Goal: Information Seeking & Learning: Compare options

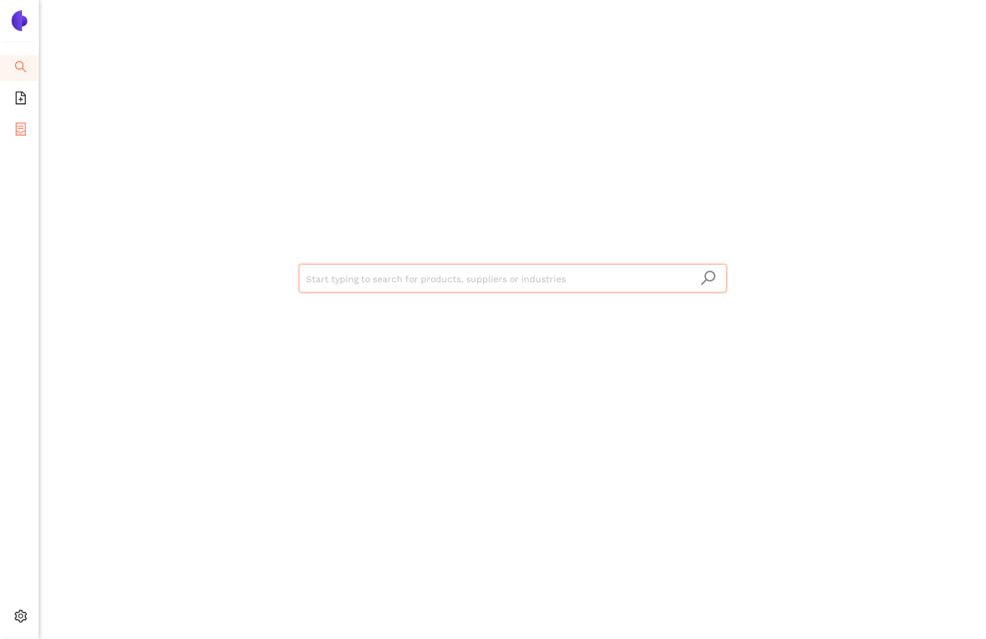
click at [18, 128] on icon "container" at bounding box center [21, 129] width 10 height 13
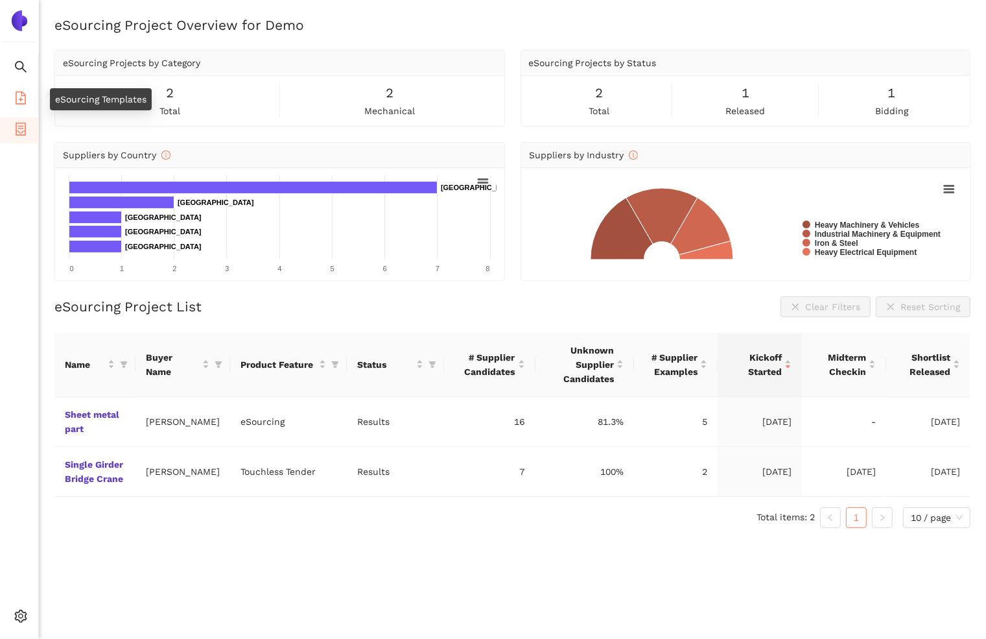
click at [12, 112] on li "eSourcing Templates" at bounding box center [19, 99] width 38 height 26
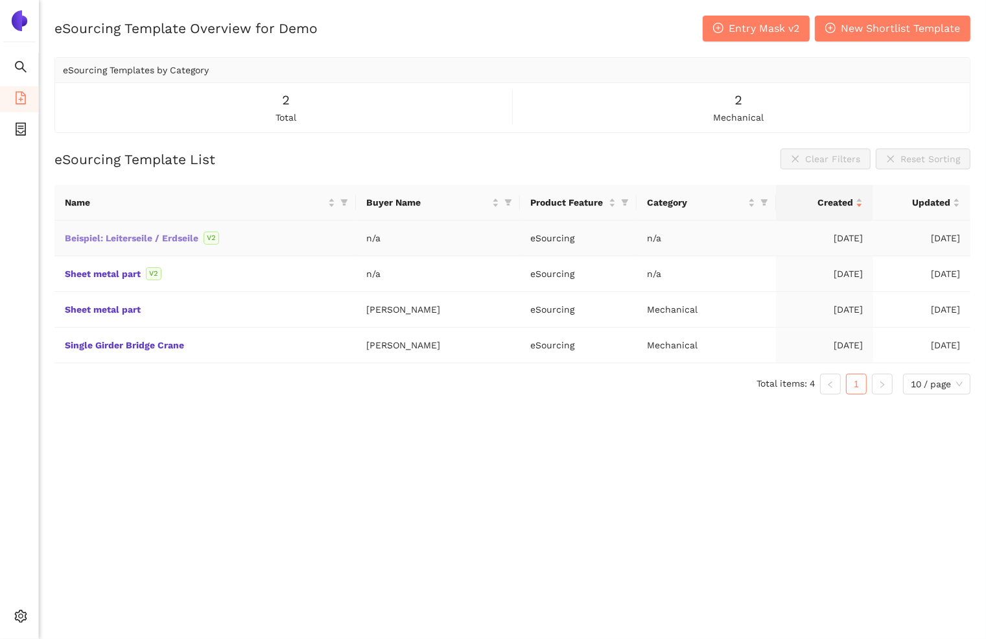
click at [0, 0] on link "Beispiel: Leiterseile / Erdseile" at bounding box center [0, 0] width 0 height 0
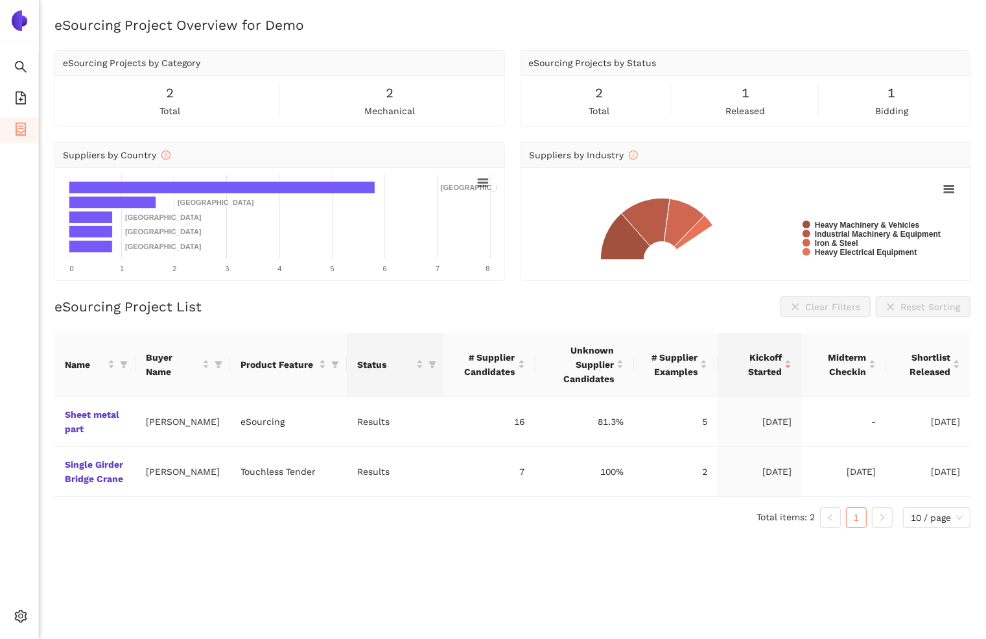
scroll to position [1, 0]
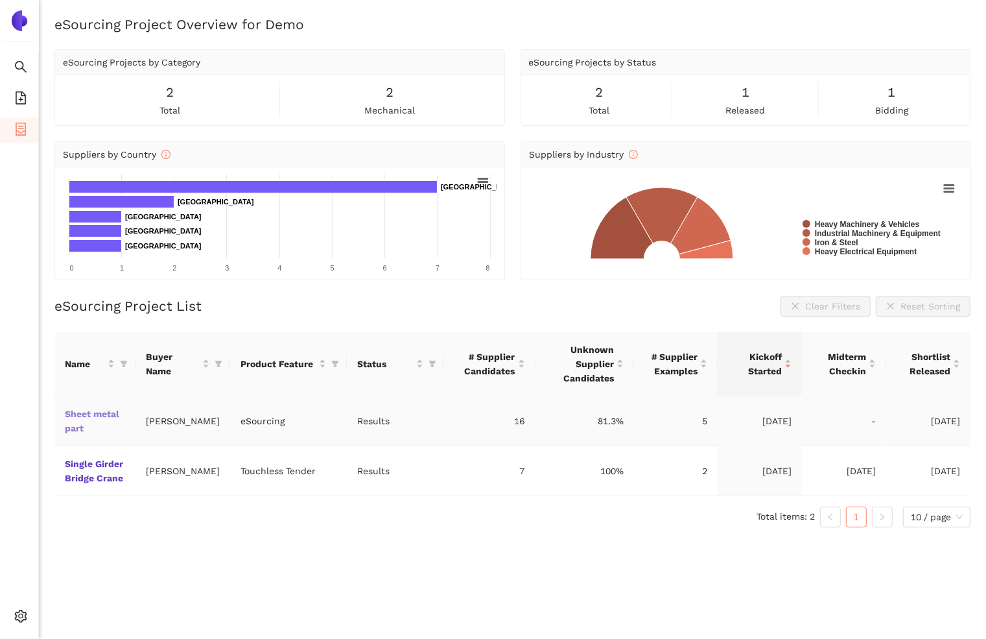
click at [0, 0] on link "Sheet metal part" at bounding box center [0, 0] width 0 height 0
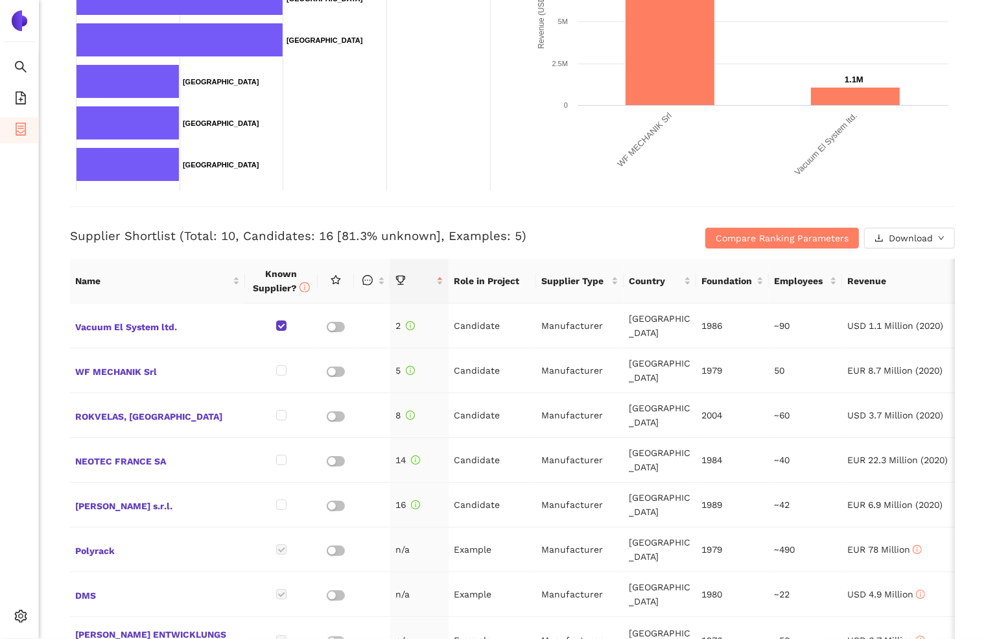
scroll to position [368, 0]
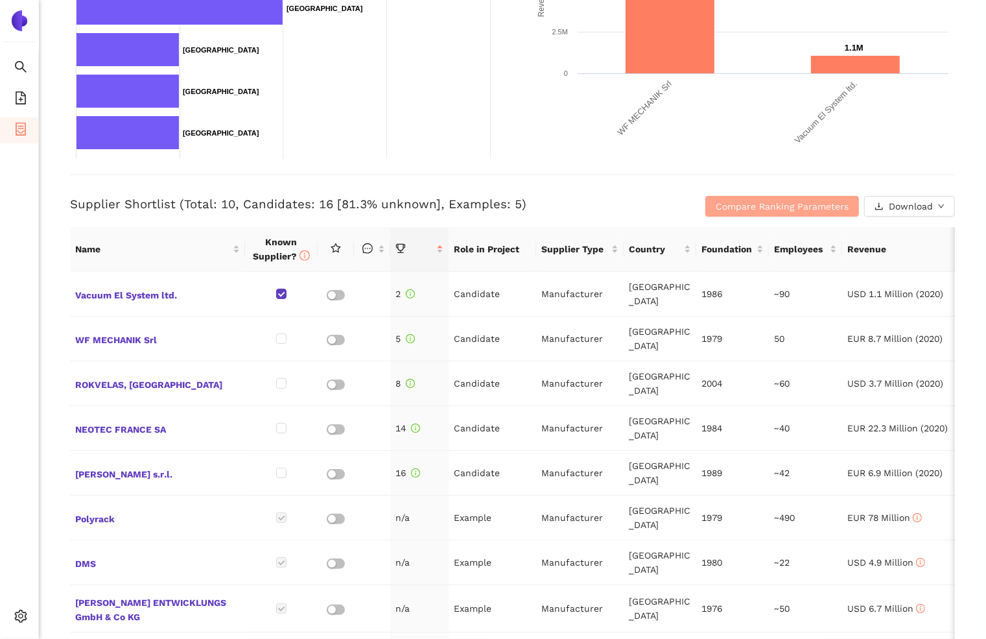
click at [812, 208] on span "Compare Ranking Parameters" at bounding box center [782, 206] width 133 height 14
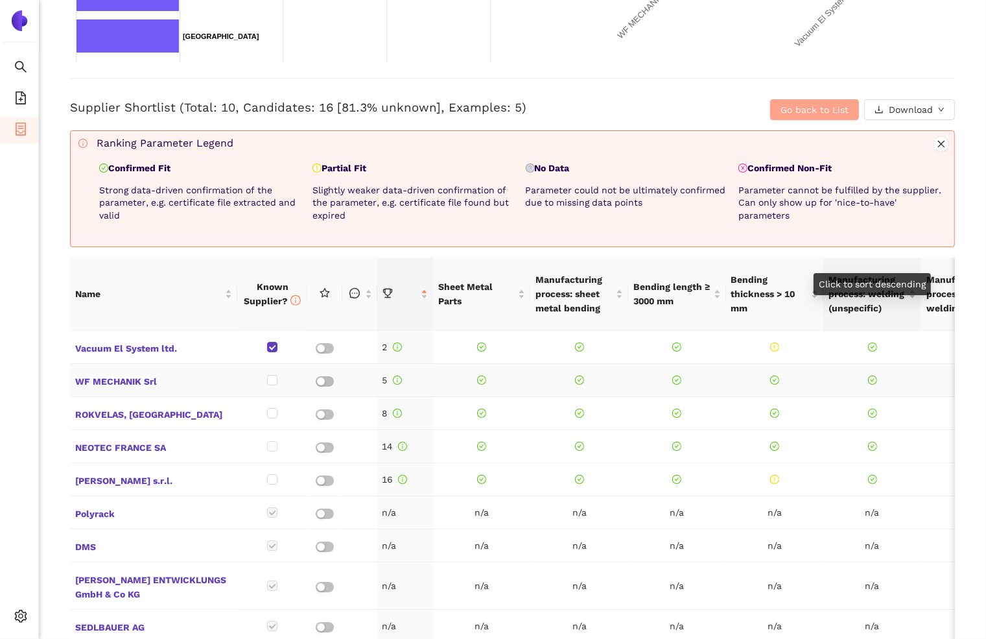
scroll to position [561, 0]
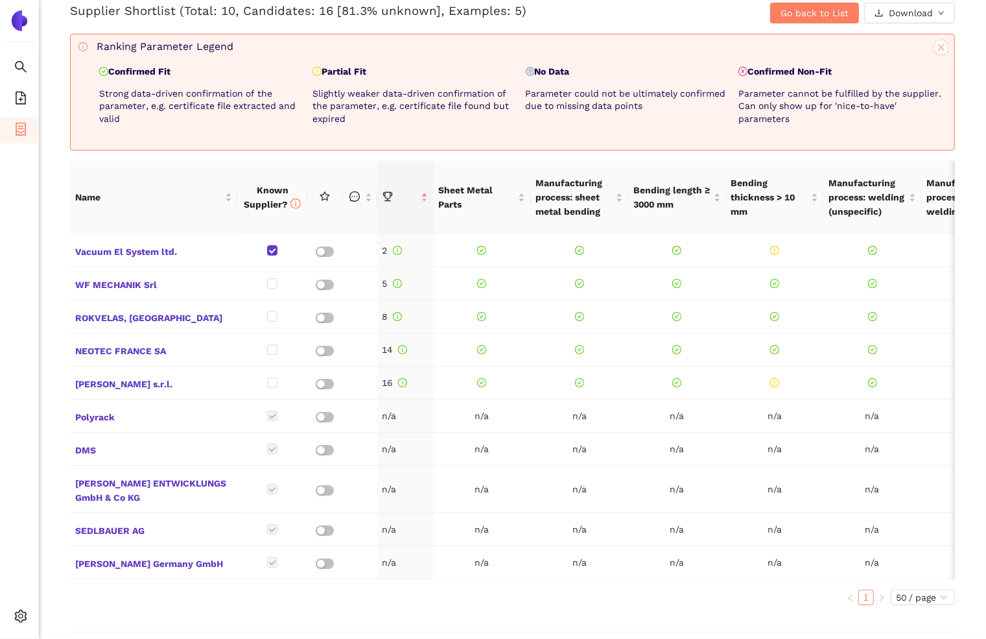
click at [942, 43] on icon "close" at bounding box center [941, 47] width 9 height 9
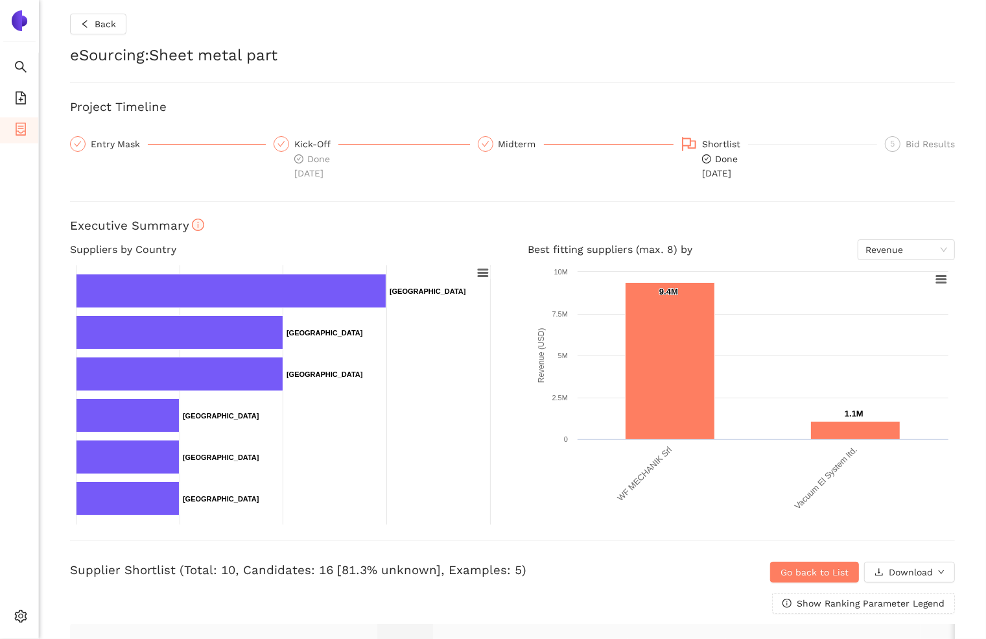
scroll to position [0, 0]
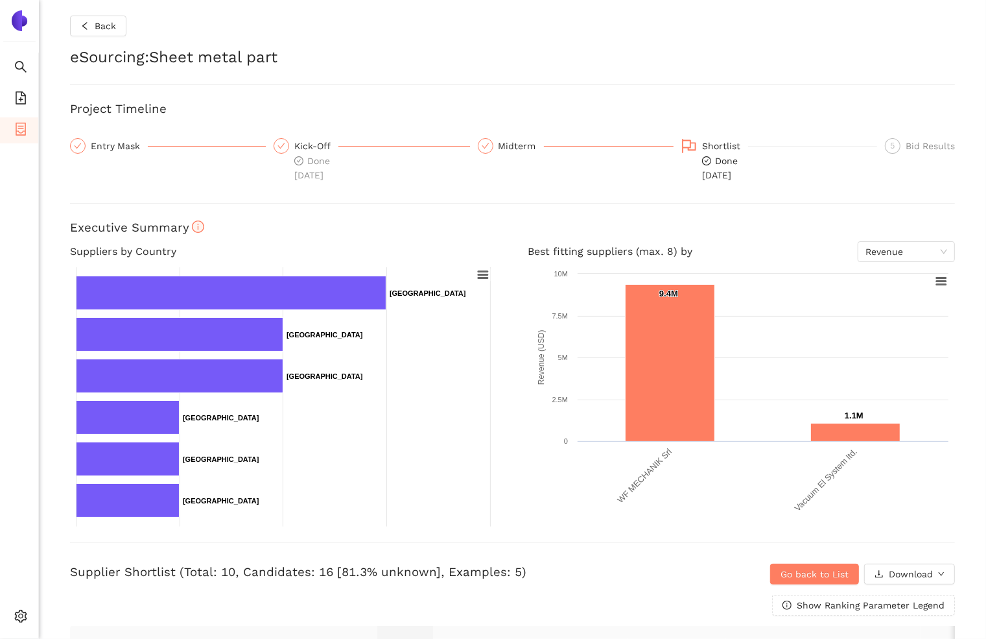
click at [922, 138] on div "Bid Results" at bounding box center [930, 146] width 49 height 16
click at [112, 32] on span "Back" at bounding box center [105, 26] width 21 height 14
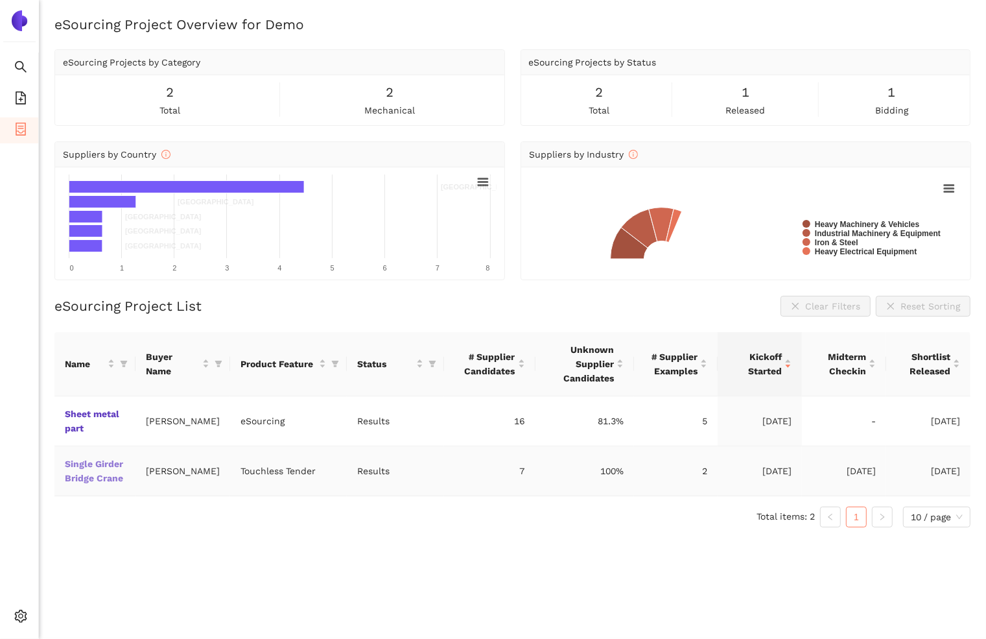
click at [0, 0] on link "Single Girder Bridge Crane" at bounding box center [0, 0] width 0 height 0
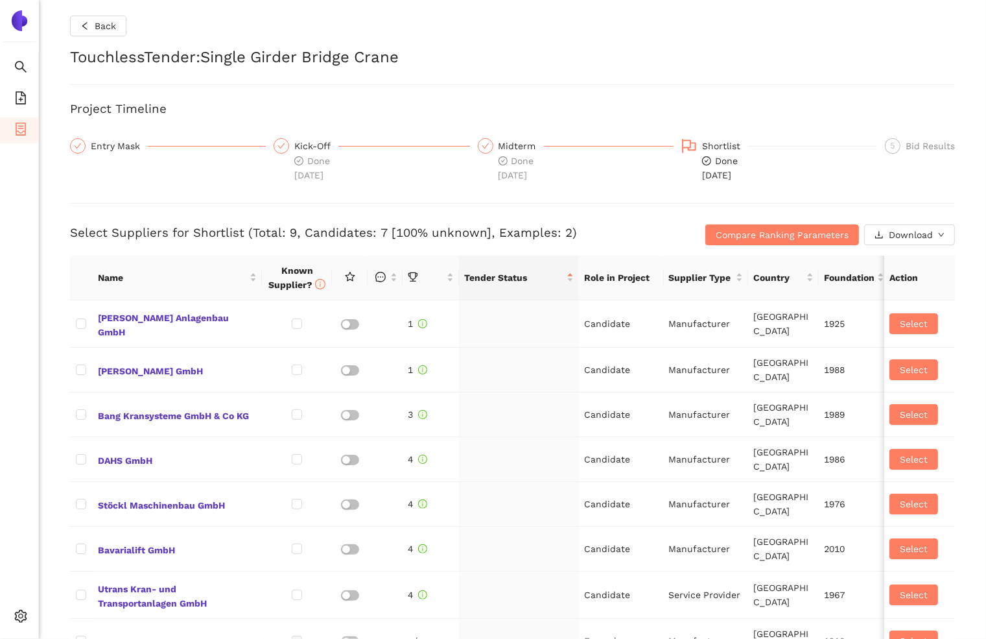
checkbox input "true"
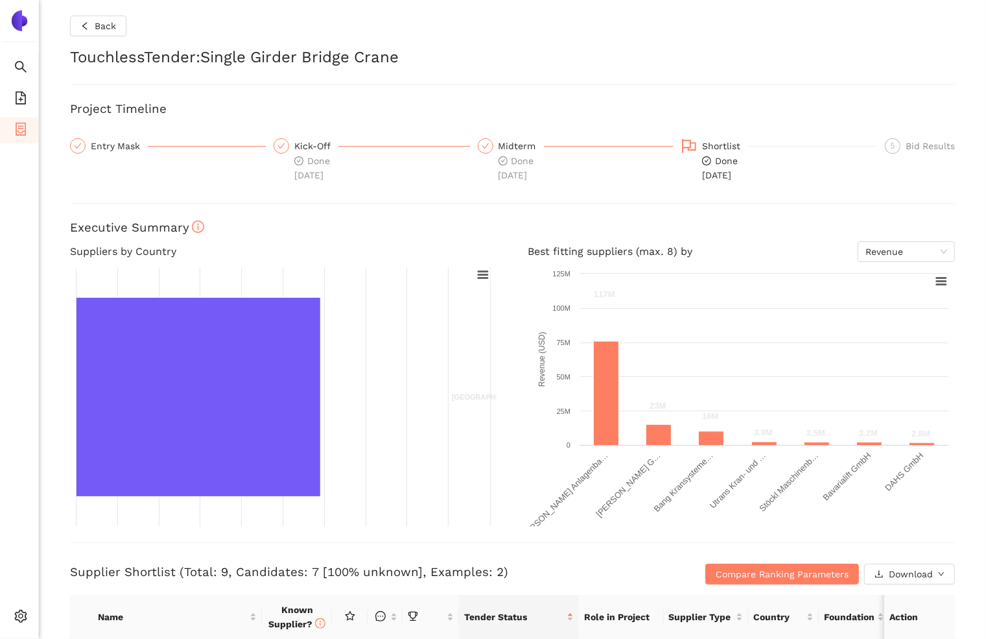
click at [883, 145] on div "5 Bid Results" at bounding box center [916, 160] width 78 height 44
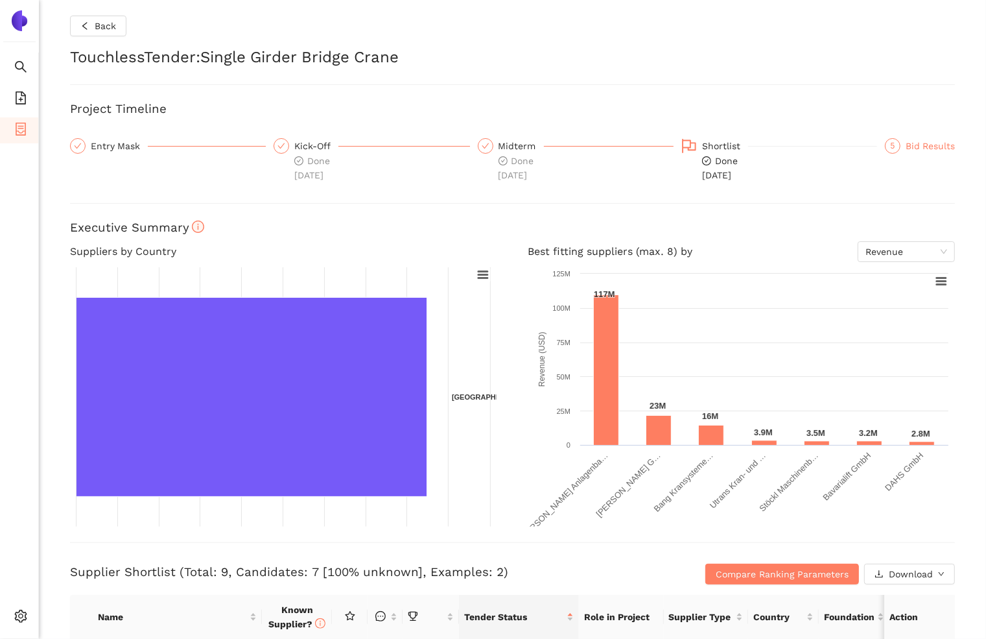
click at [918, 145] on div "Bid Results" at bounding box center [930, 146] width 49 height 16
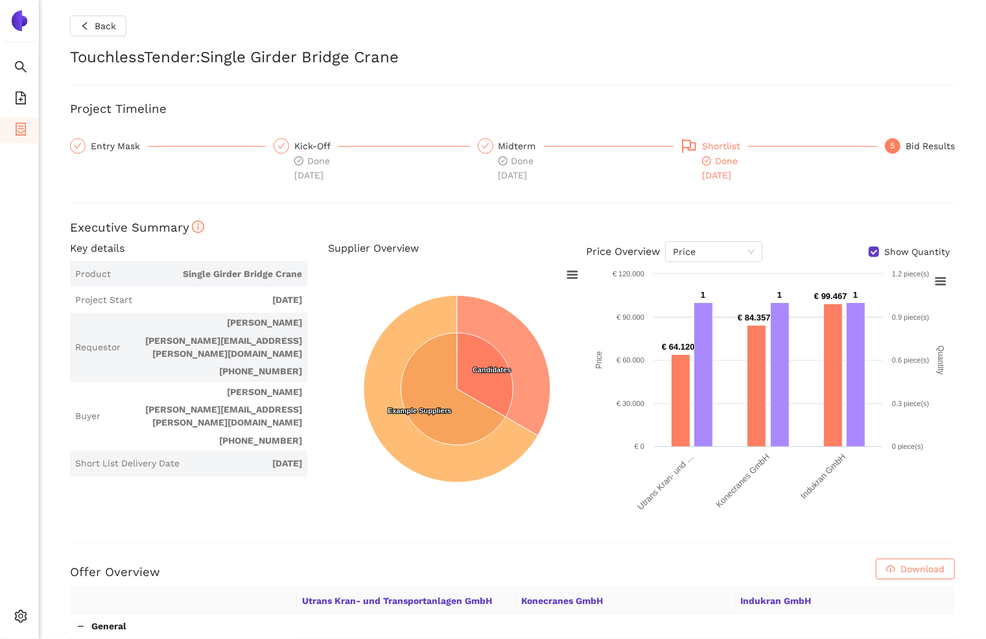
click at [722, 140] on div "Shortlist" at bounding box center [725, 146] width 46 height 16
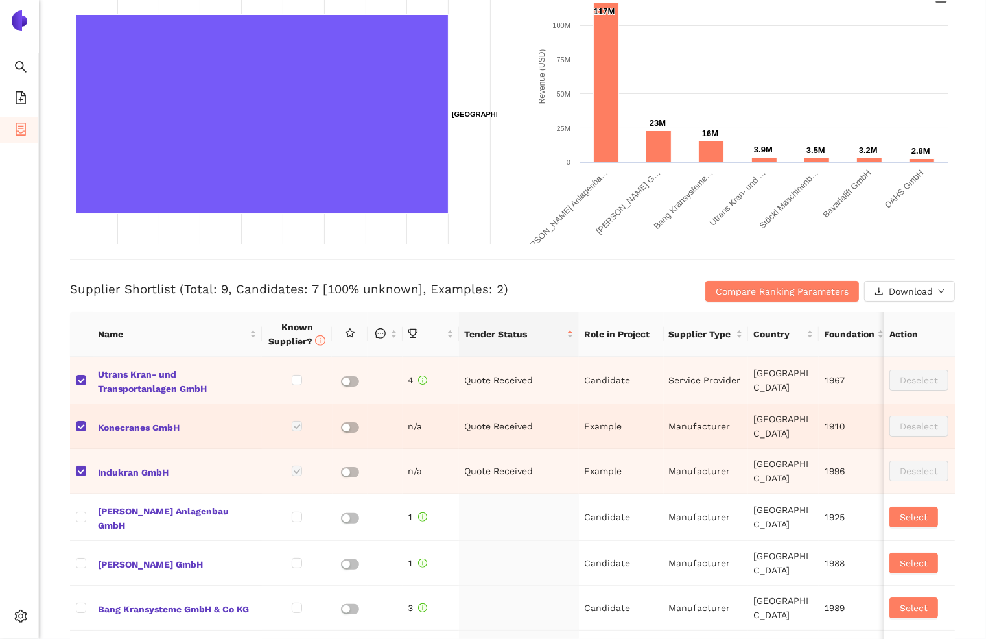
scroll to position [271, 0]
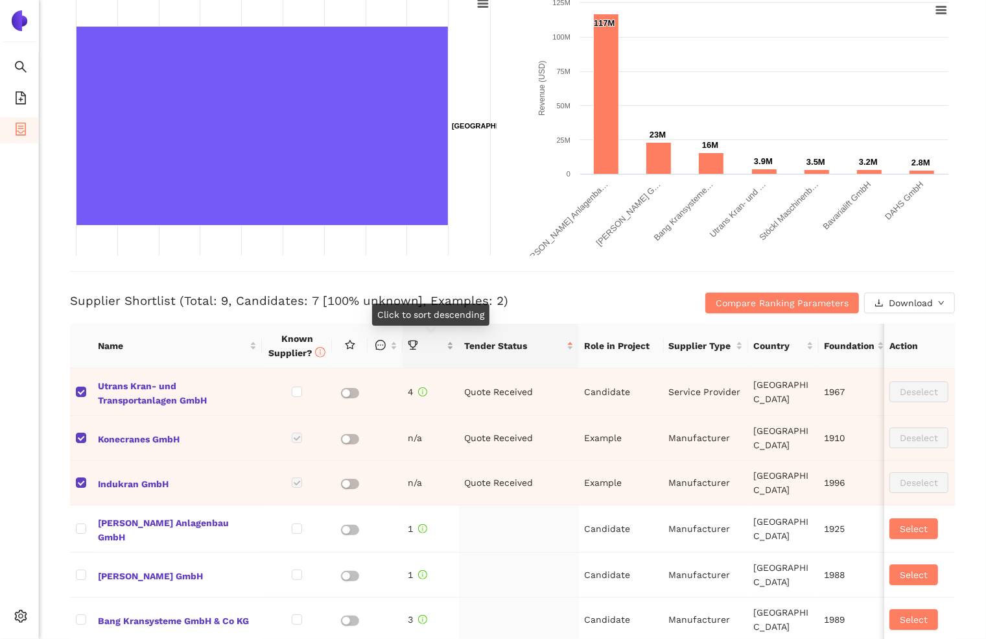
click at [412, 348] on icon "trophy" at bounding box center [413, 345] width 10 height 10
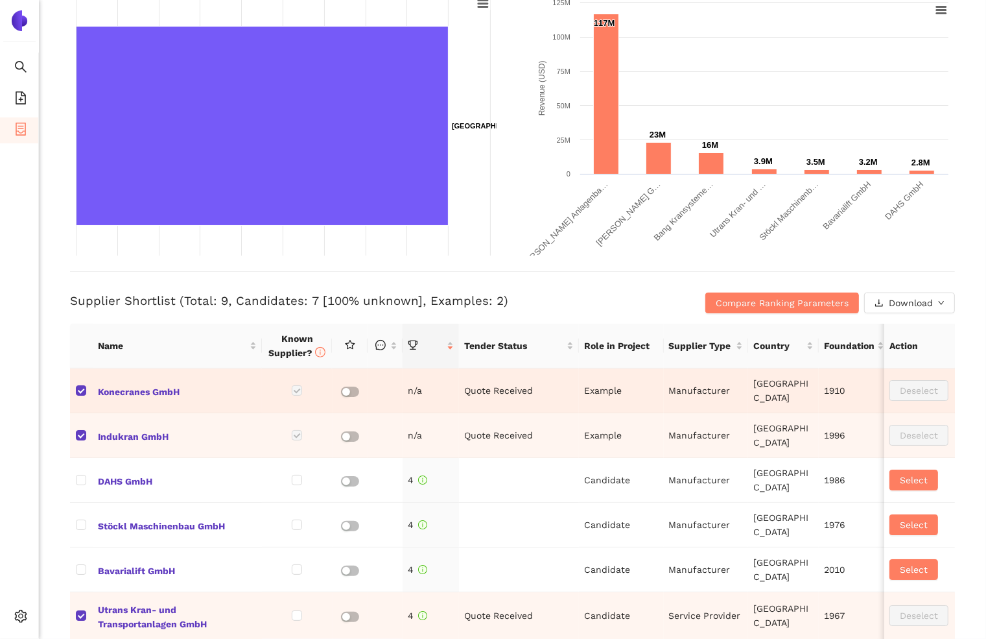
click at [416, 368] on td "n/a" at bounding box center [431, 390] width 56 height 45
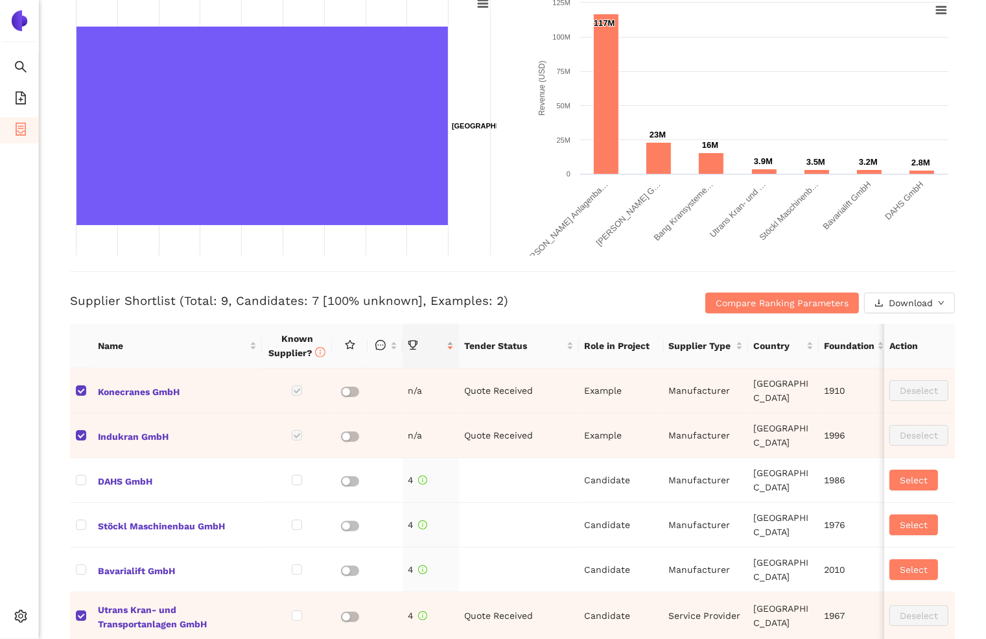
click at [414, 342] on icon "trophy" at bounding box center [413, 345] width 10 height 10
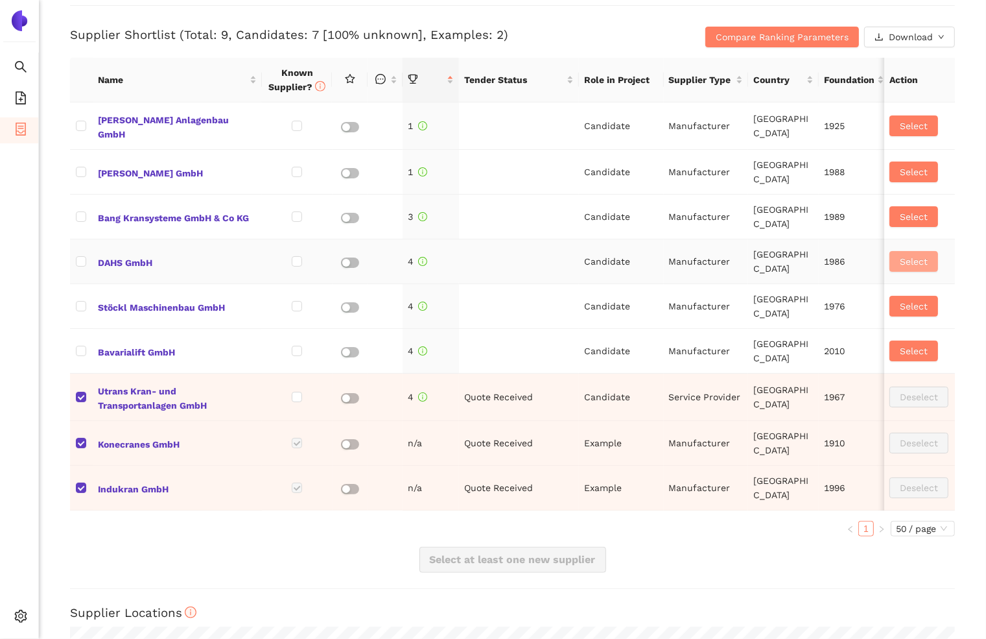
scroll to position [546, 0]
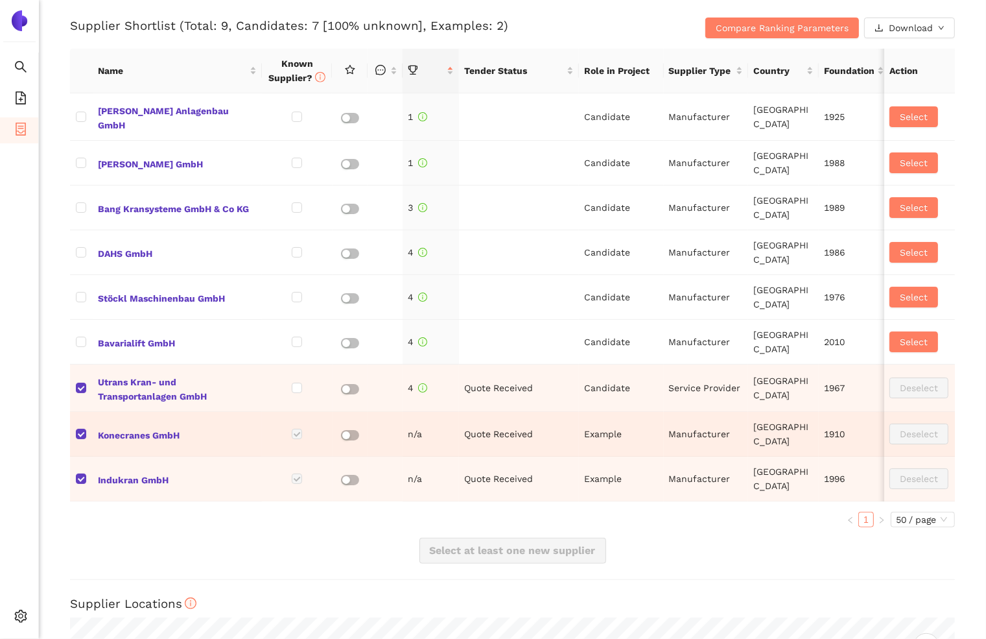
click at [602, 428] on td "Example" at bounding box center [621, 434] width 84 height 45
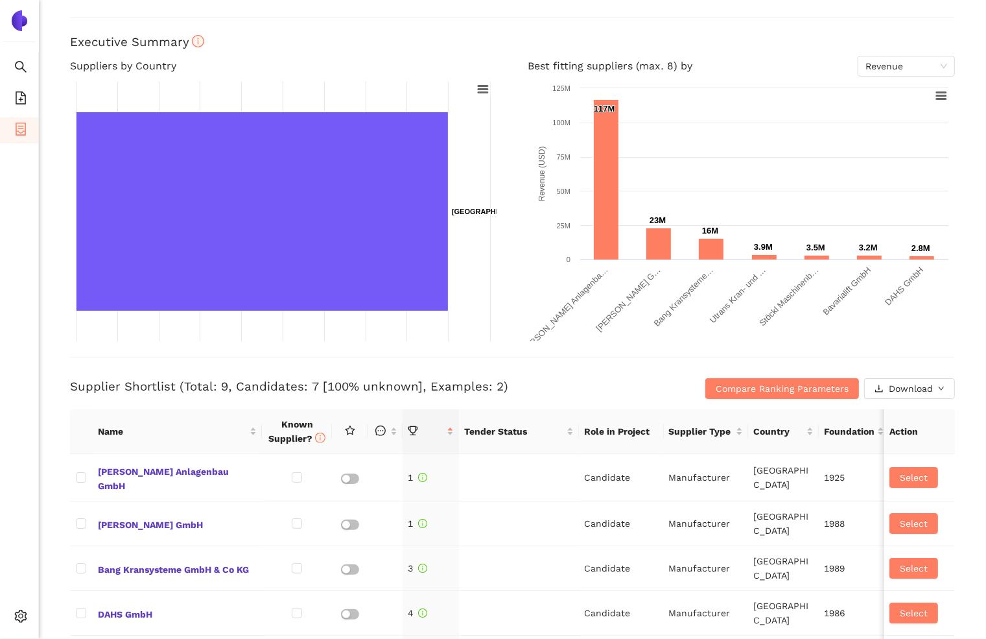
scroll to position [95, 0]
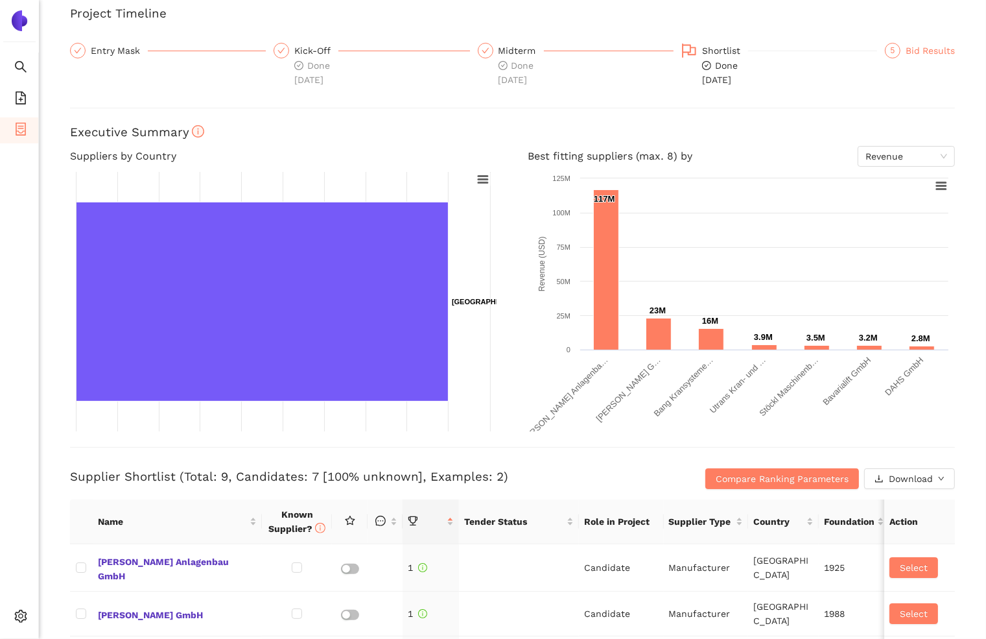
click at [911, 51] on div "Bid Results" at bounding box center [930, 51] width 49 height 16
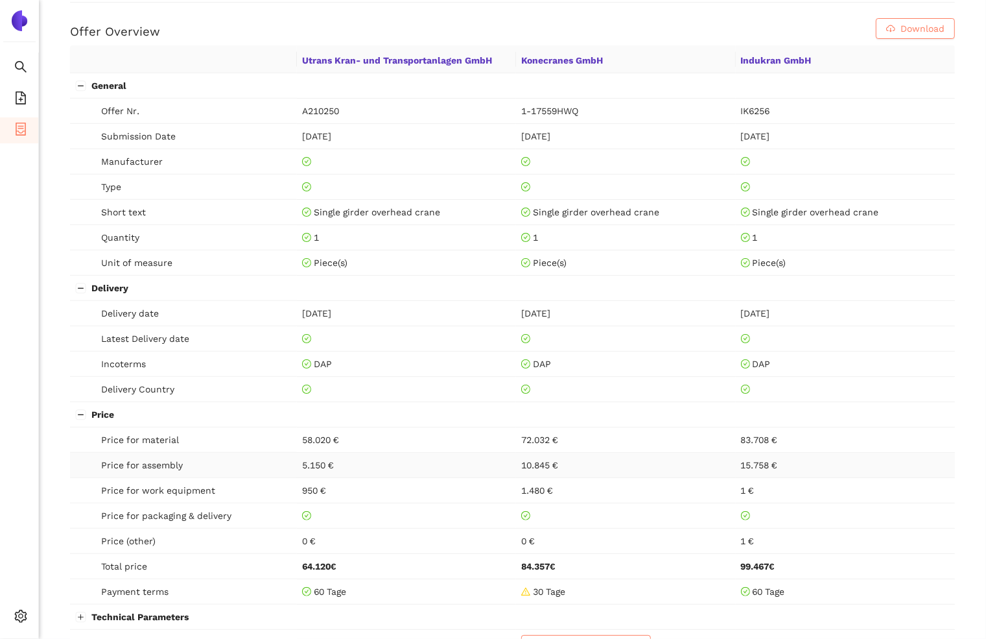
scroll to position [542, 0]
drag, startPoint x: 315, startPoint y: 228, endPoint x: 370, endPoint y: 279, distance: 75.3
click at [373, 281] on tbody "General Offer Nr. A210250 1-17559HWQ IK6256 Submission Date 25.08.2022 25.08.20…" at bounding box center [512, 404] width 885 height 665
click at [346, 380] on td at bounding box center [406, 387] width 219 height 25
drag, startPoint x: 337, startPoint y: 438, endPoint x: 300, endPoint y: 437, distance: 37.0
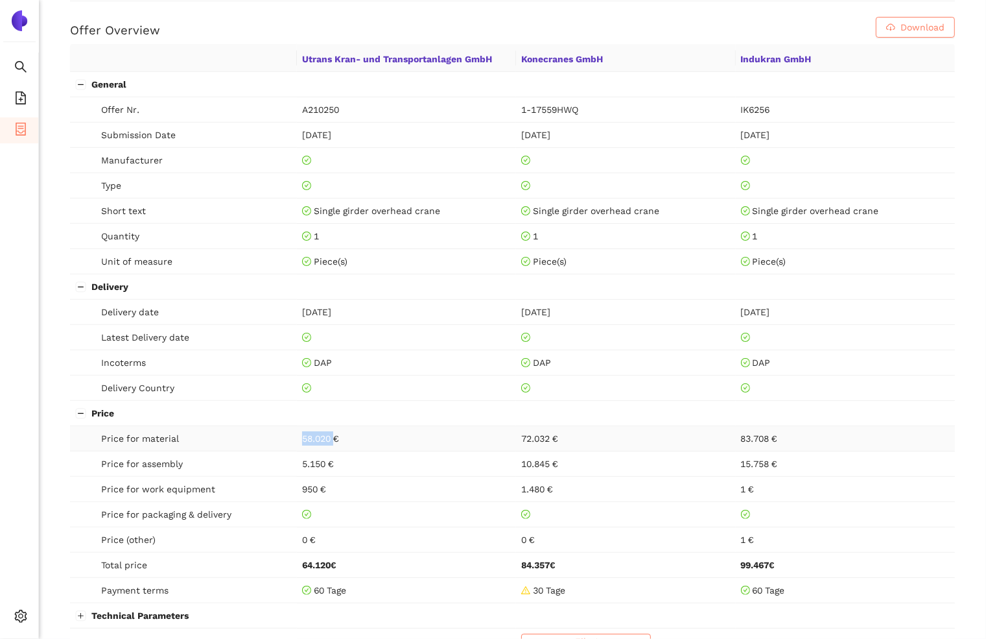
click at [300, 438] on td "58.020 €" at bounding box center [406, 438] width 219 height 25
click at [320, 458] on span "5.150 €" at bounding box center [317, 463] width 31 height 10
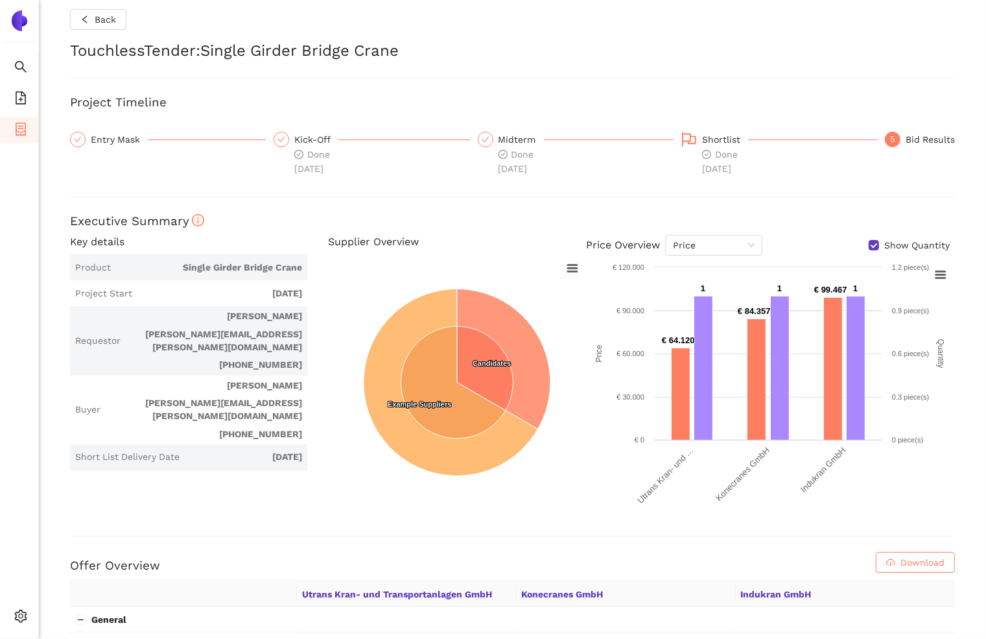
scroll to position [0, 0]
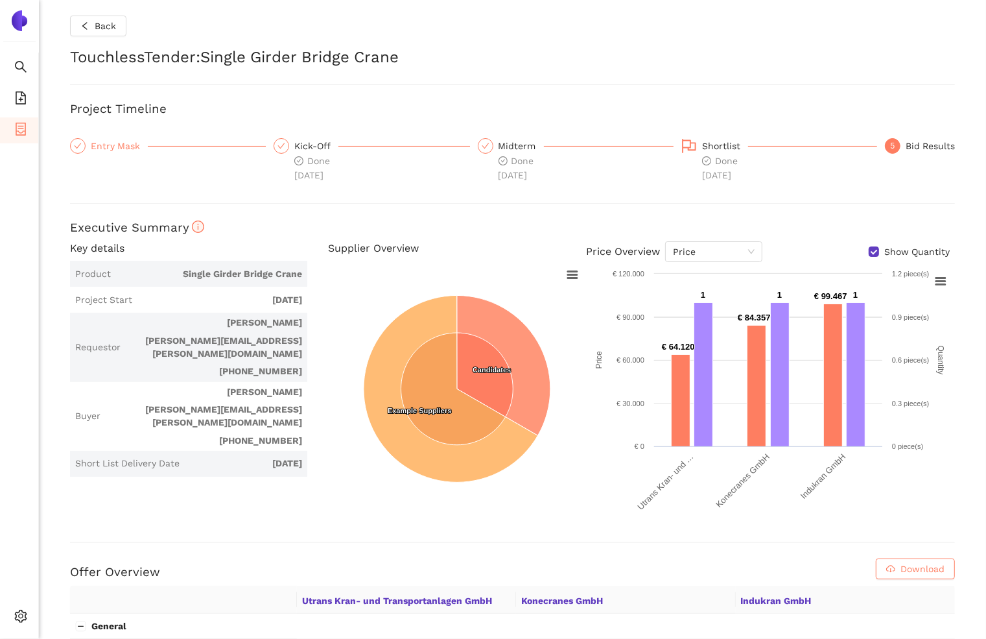
click at [128, 138] on div "Entry Mask" at bounding box center [119, 146] width 57 height 16
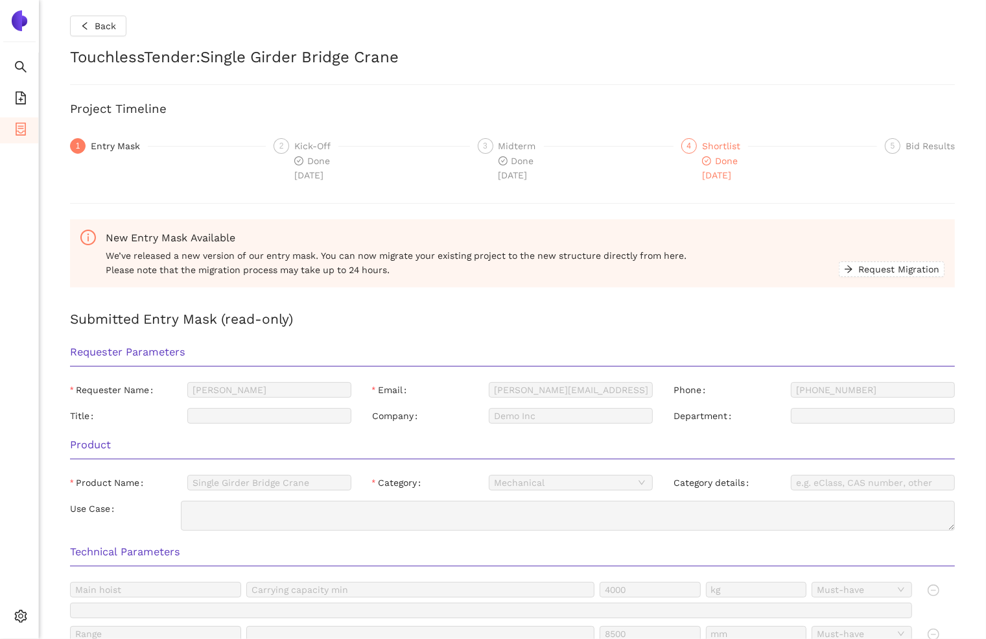
click at [721, 150] on div "Shortlist" at bounding box center [725, 146] width 46 height 16
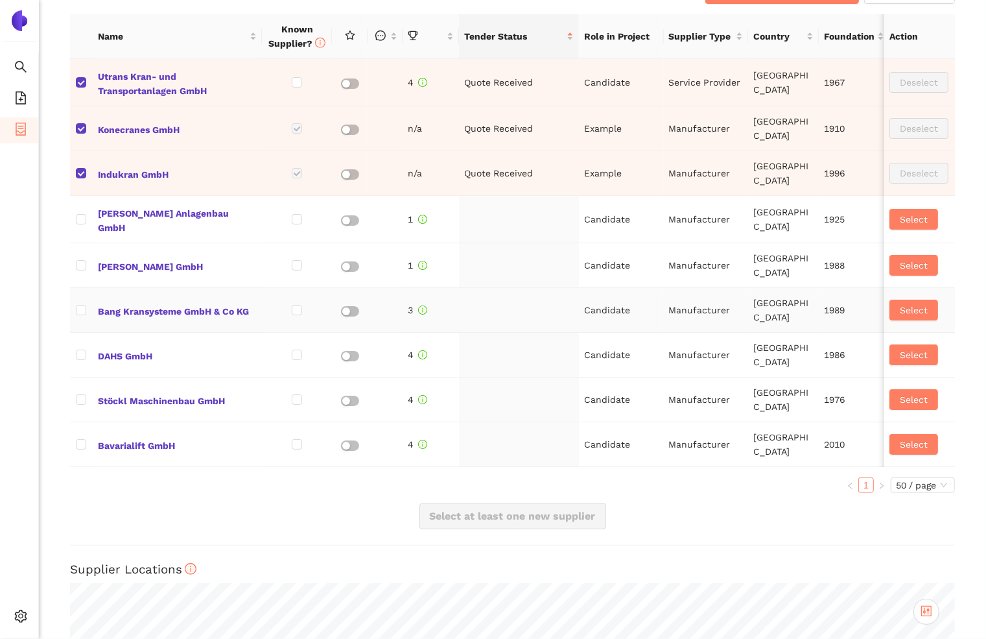
scroll to position [553, 0]
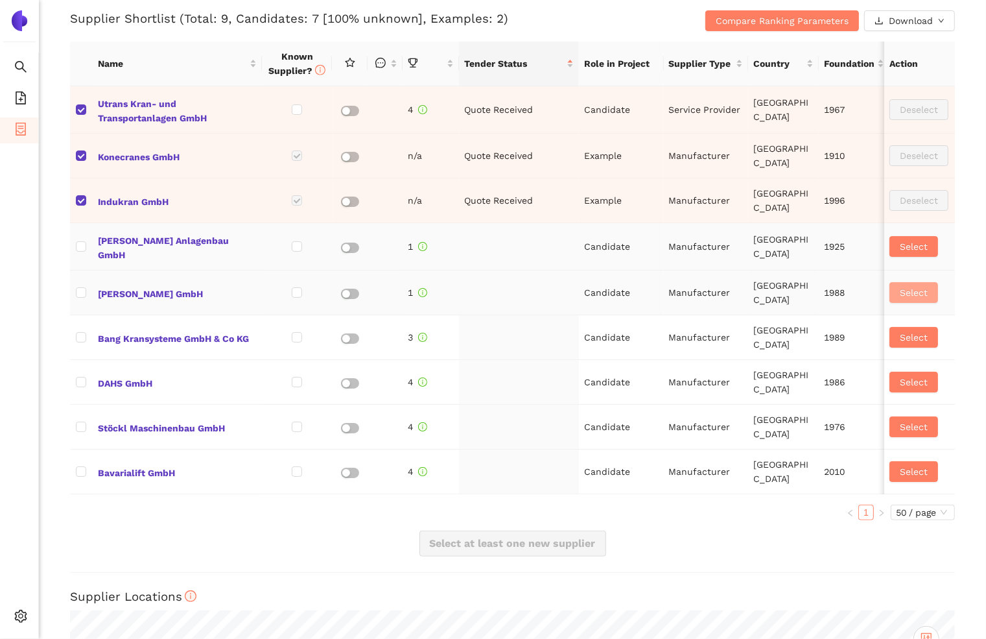
drag, startPoint x: 908, startPoint y: 287, endPoint x: 887, endPoint y: 253, distance: 39.6
click at [889, 257] on tbody "Utrans Kran- und Transportanlagen GmbH 4 Quote Received Candidate Service Provi…" at bounding box center [747, 290] width 1355 height 408
click at [798, 25] on span "Compare Ranking Parameters" at bounding box center [782, 21] width 133 height 14
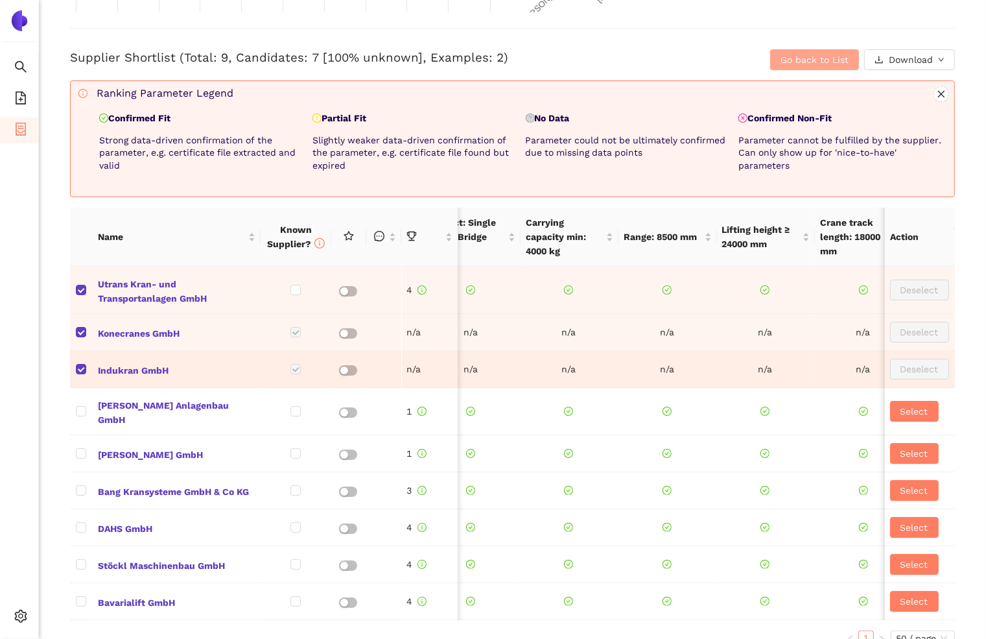
scroll to position [0, 0]
